Goal: Information Seeking & Learning: Learn about a topic

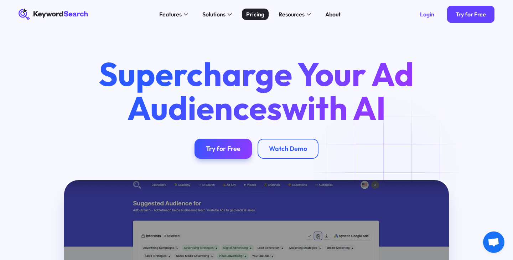
click at [251, 14] on div "Pricing" at bounding box center [255, 14] width 18 height 9
